Goal: Transaction & Acquisition: Download file/media

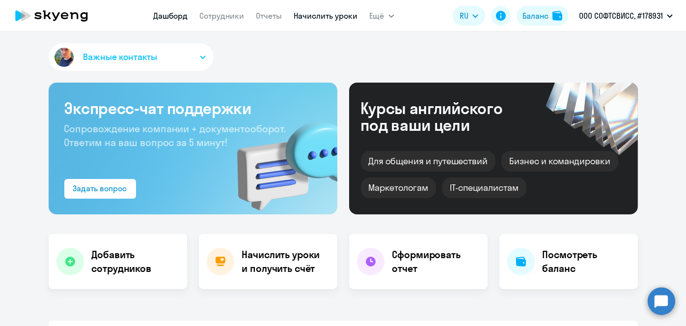
click at [327, 20] on link "Начислить уроки" at bounding box center [326, 16] width 64 height 10
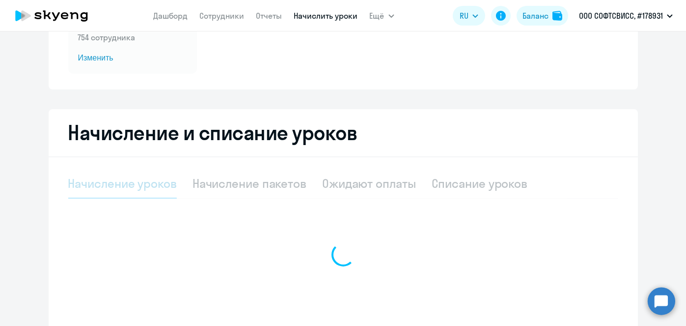
scroll to position [155, 0]
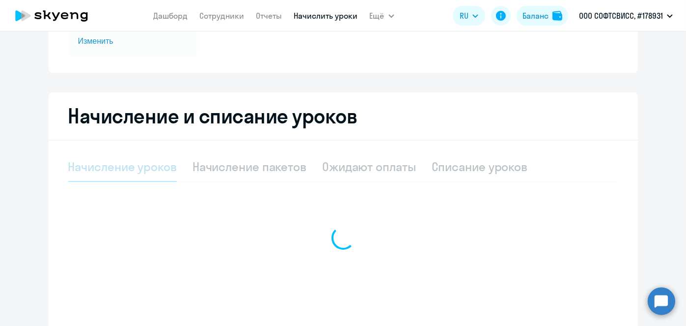
select select "10"
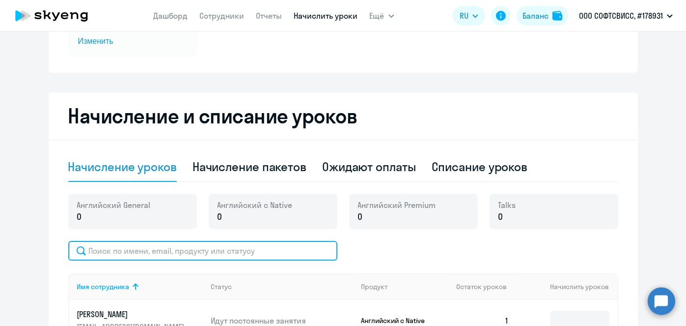
click at [305, 250] on input "text" at bounding box center [202, 251] width 269 height 20
paste input "Likhalap"
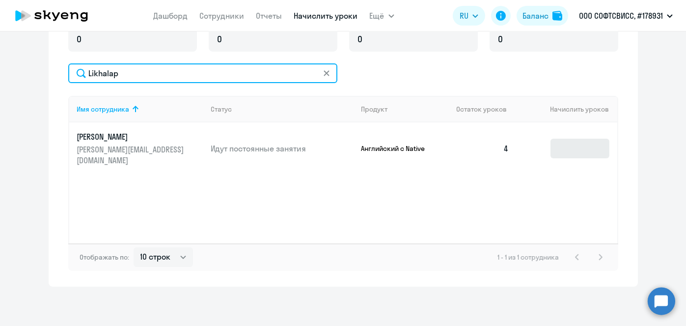
type input "Likhalap"
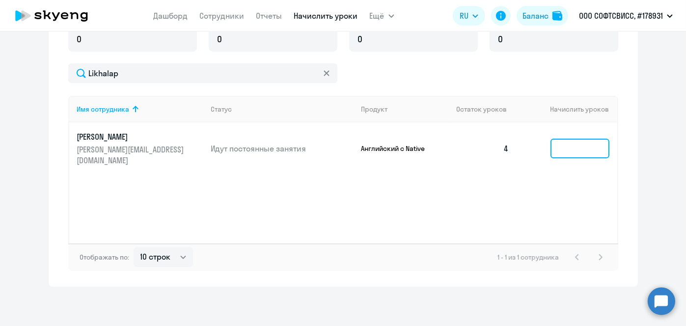
click at [581, 148] on input at bounding box center [579, 148] width 59 height 20
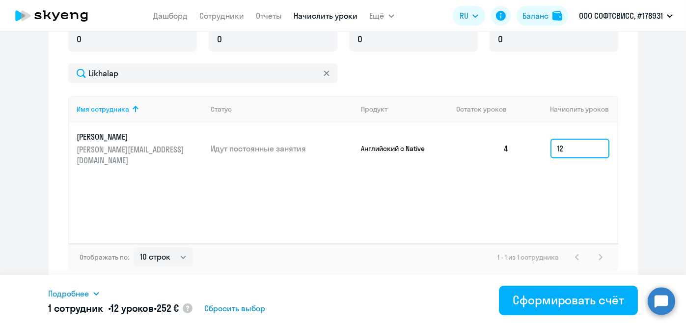
type input "1"
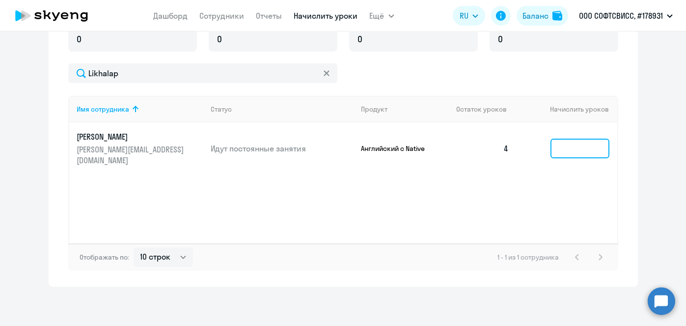
scroll to position [75, 0]
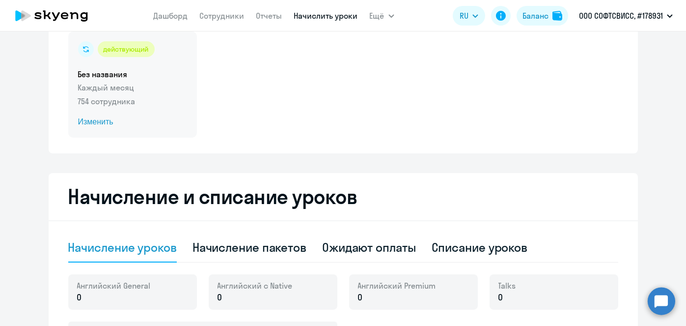
click at [98, 122] on span "Изменить" at bounding box center [132, 122] width 109 height 12
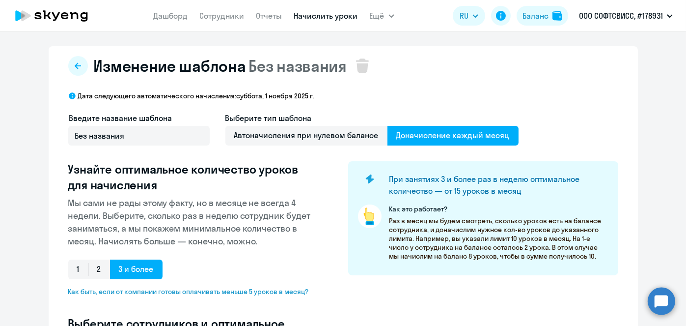
select select "10"
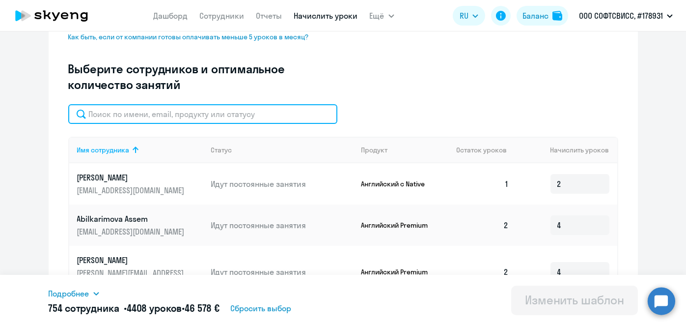
paste input "Likhalap"
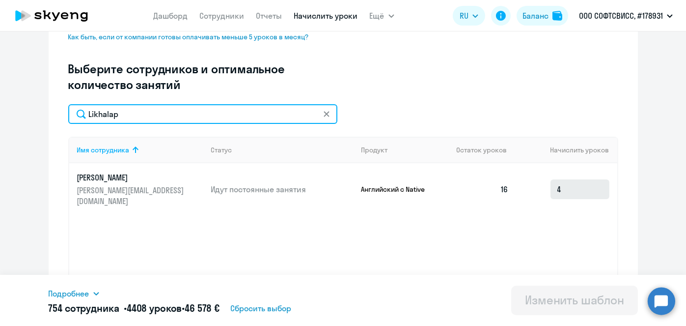
type input "Likhalap"
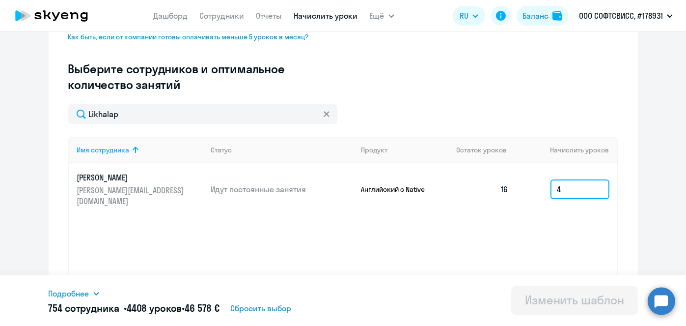
click at [575, 182] on input "4" at bounding box center [579, 189] width 59 height 20
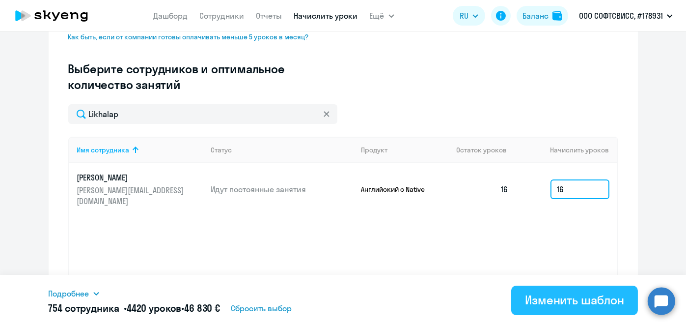
type input "16"
click at [557, 303] on div "Изменить шаблон" at bounding box center [574, 300] width 99 height 16
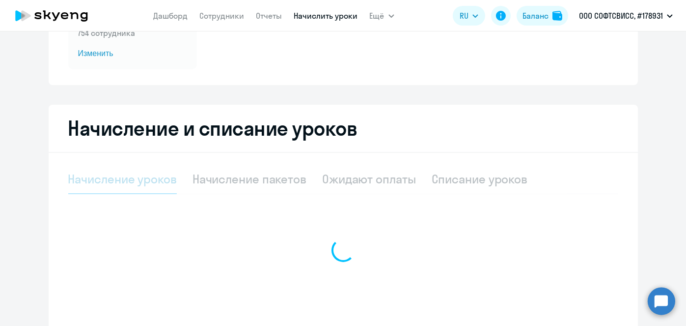
scroll to position [144, 0]
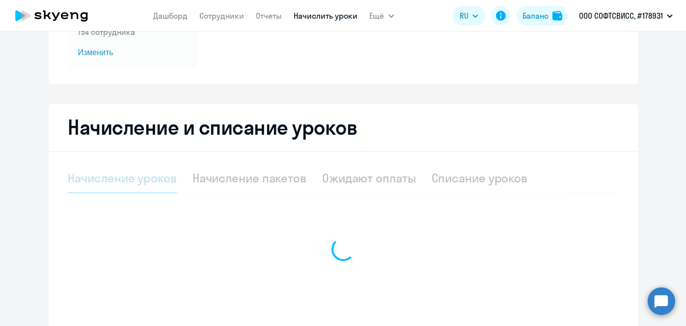
select select "10"
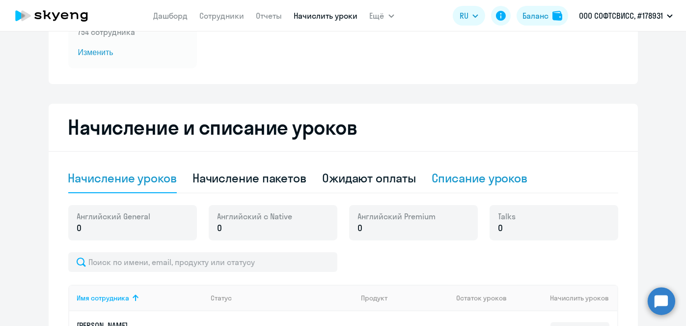
click at [504, 179] on div "Списание уроков" at bounding box center [480, 178] width 96 height 16
select select "10"
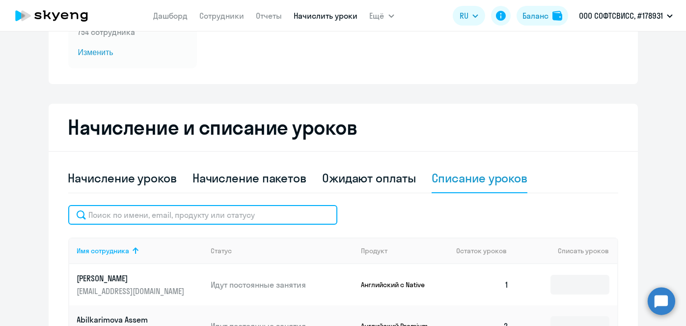
click at [226, 218] on input "text" at bounding box center [202, 215] width 269 height 20
paste input "Likhalap"
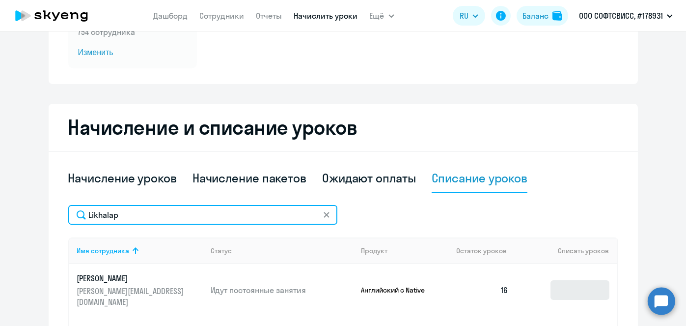
type input "Likhalap"
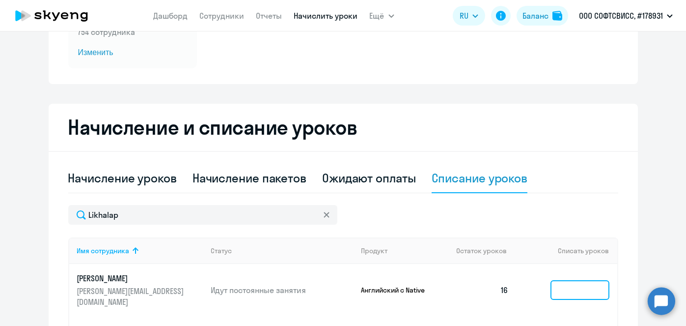
click at [575, 288] on input at bounding box center [579, 290] width 59 height 20
type input "9"
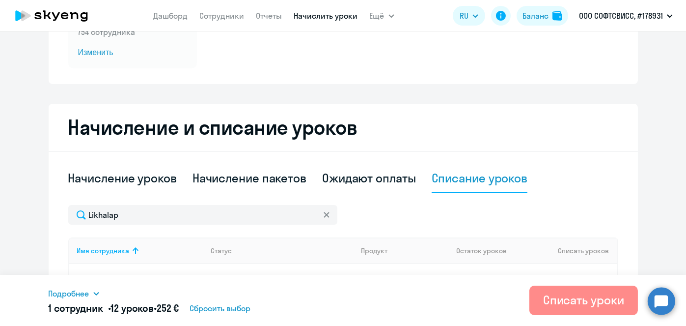
type input "12"
click at [569, 299] on div "Списать уроки" at bounding box center [583, 300] width 81 height 16
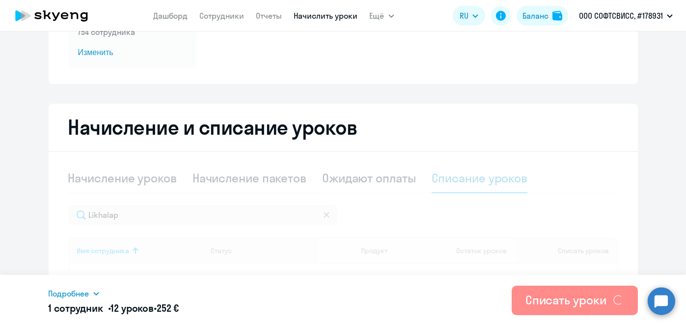
click at [569, 299] on div "Списать уроки" at bounding box center [565, 300] width 81 height 16
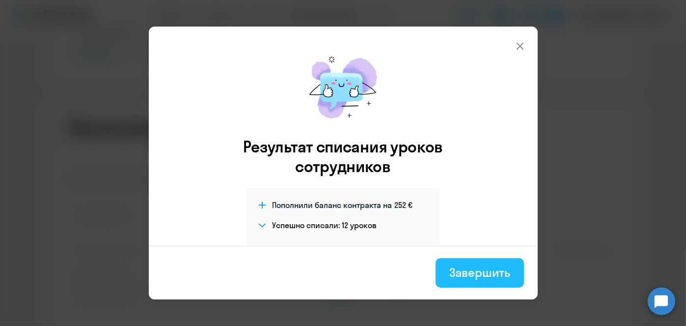
click at [502, 278] on div "Завершить" at bounding box center [479, 272] width 60 height 16
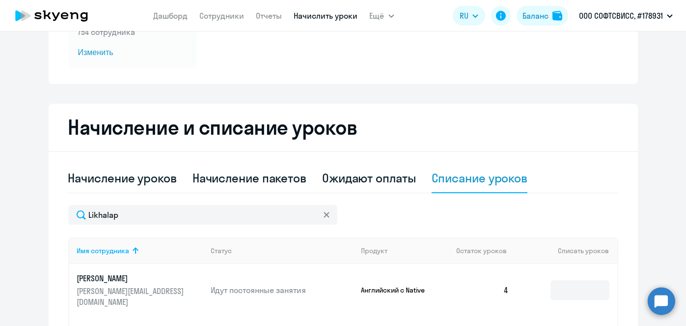
scroll to position [0, 0]
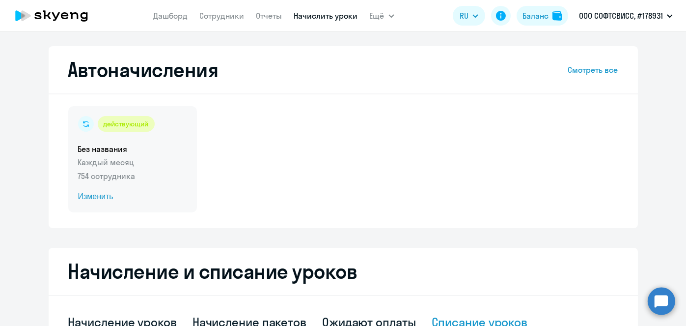
click at [97, 197] on span "Изменить" at bounding box center [132, 197] width 109 height 12
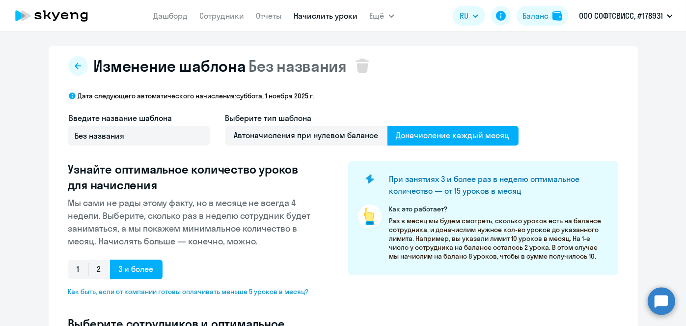
scroll to position [257, 0]
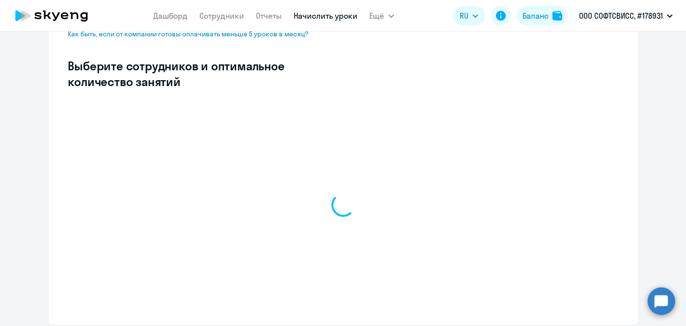
select select "10"
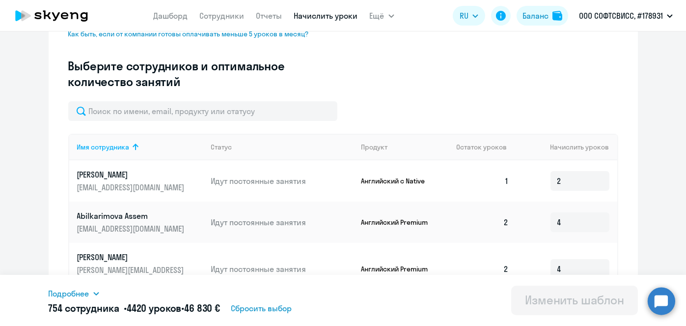
click at [244, 117] on input "text" at bounding box center [202, 111] width 269 height 20
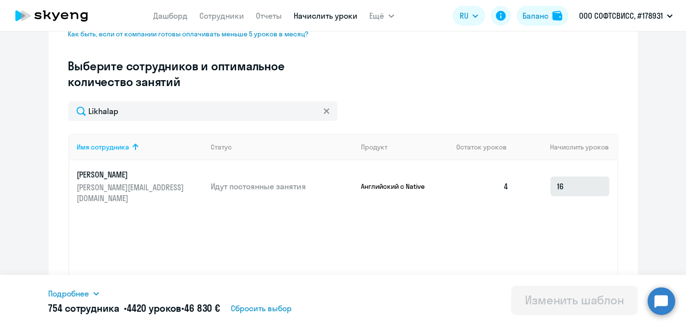
type input "Likhalap"
click at [577, 183] on input "16" at bounding box center [579, 186] width 59 height 20
type input "1"
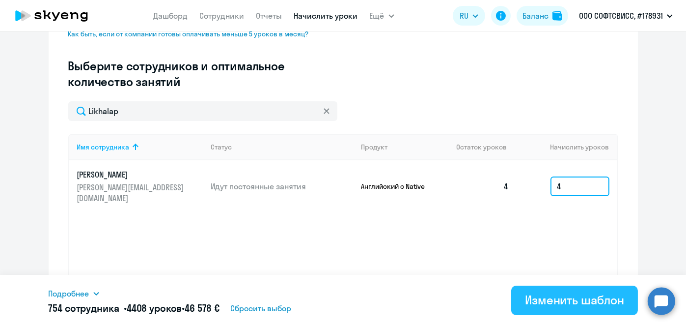
type input "4"
click at [580, 298] on div "Изменить шаблон" at bounding box center [574, 300] width 99 height 16
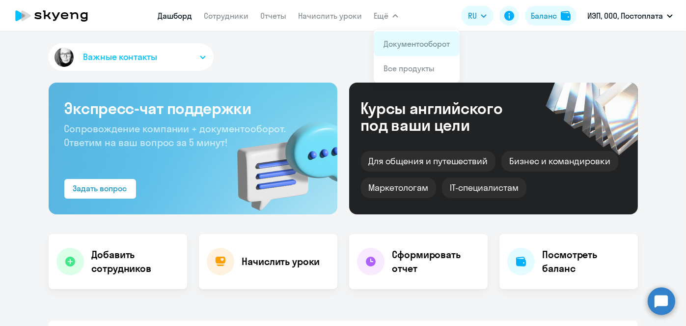
click at [403, 41] on link "Документооборот" at bounding box center [417, 44] width 66 height 10
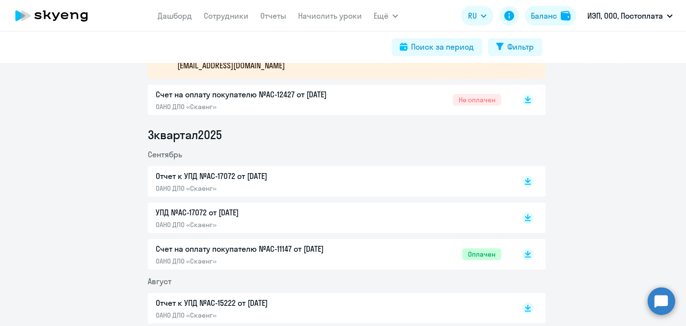
scroll to position [188, 0]
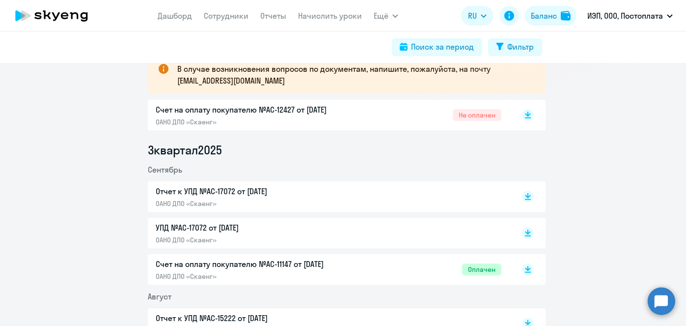
click at [525, 186] on div at bounding box center [517, 196] width 32 height 23
click at [525, 196] on rect at bounding box center [528, 197] width 12 height 12
click at [527, 114] on rect at bounding box center [528, 115] width 12 height 12
